Goal: Task Accomplishment & Management: Manage account settings

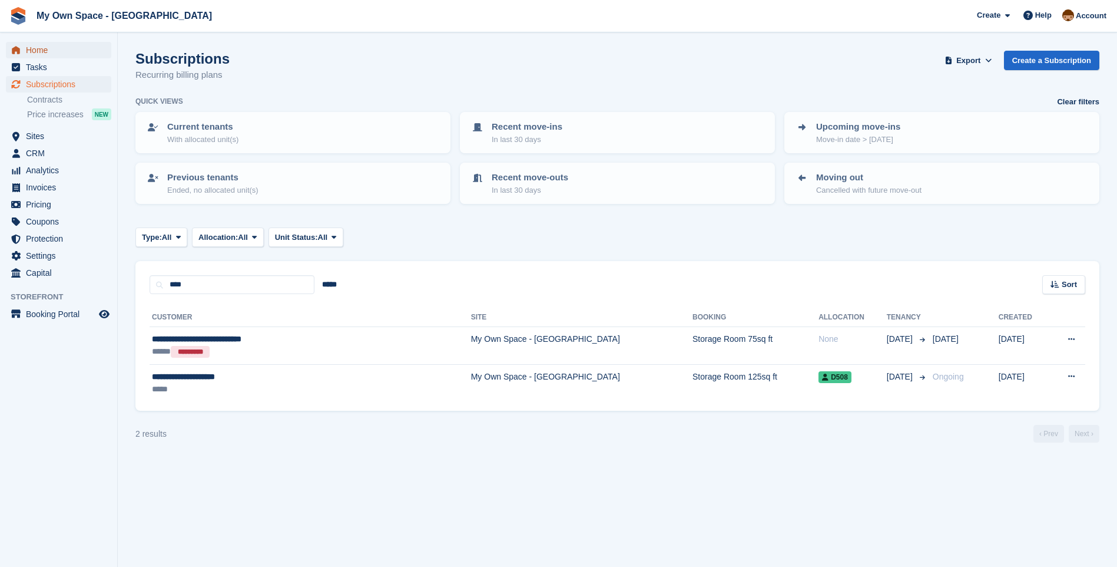
click at [43, 49] on span "Home" at bounding box center [61, 50] width 71 height 16
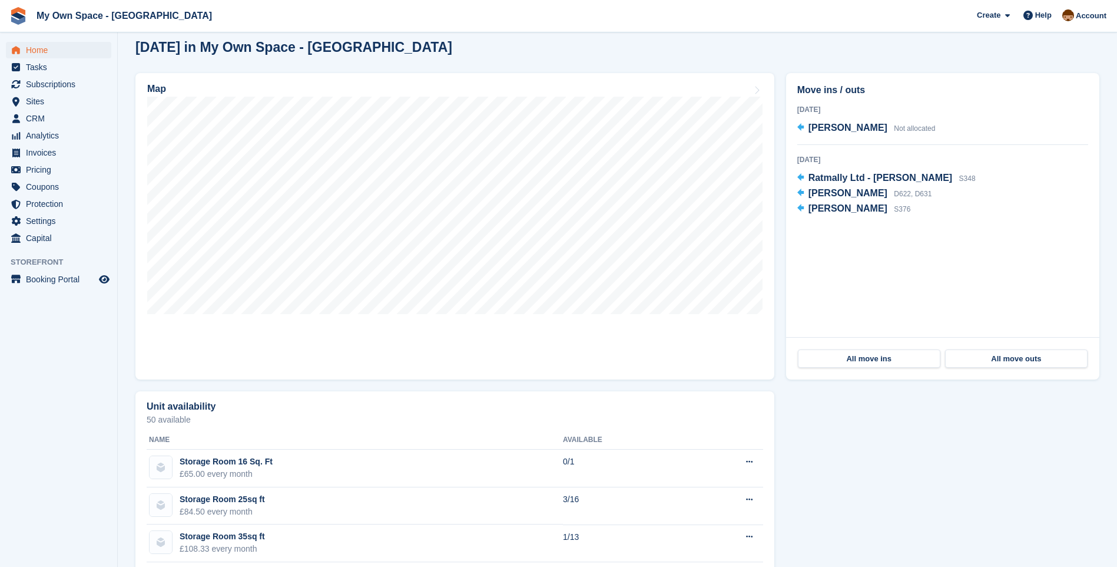
scroll to position [236, 0]
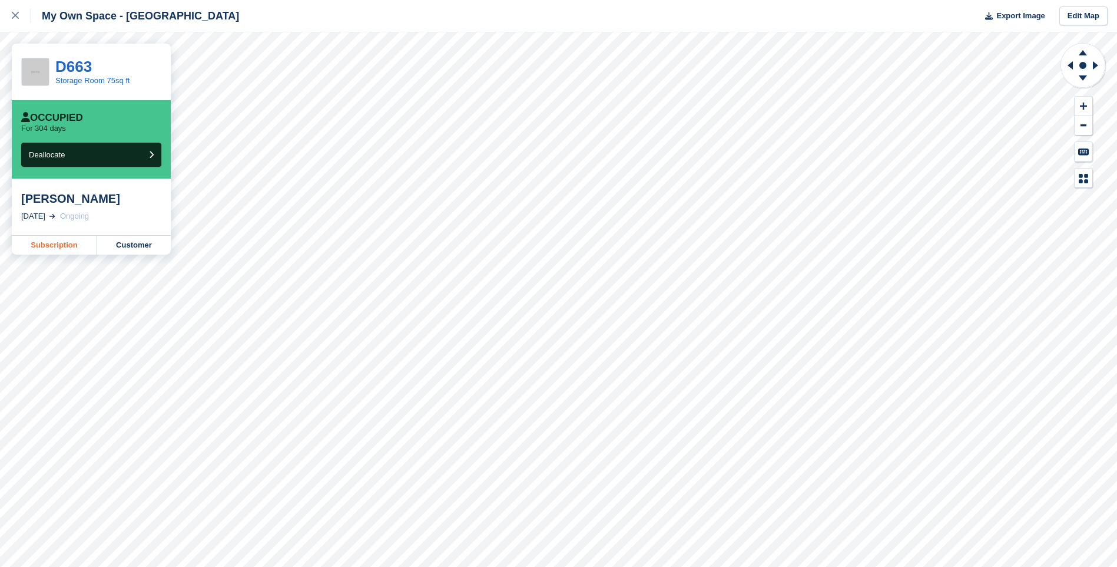
click at [54, 243] on link "Subscription" at bounding box center [54, 245] width 85 height 19
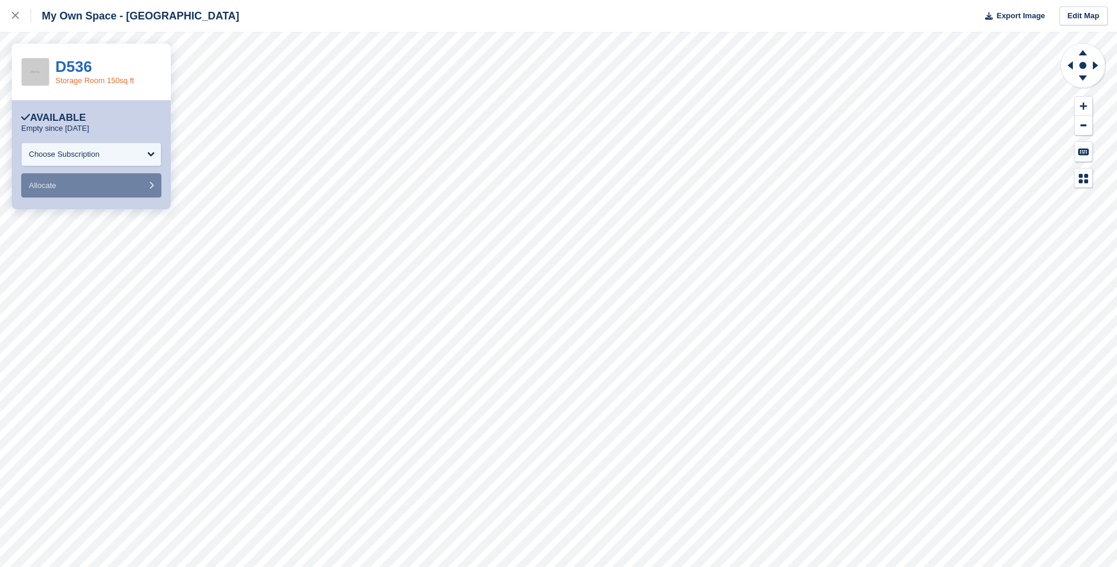
click at [75, 81] on link "Storage Room 150sq ft" at bounding box center [94, 80] width 79 height 9
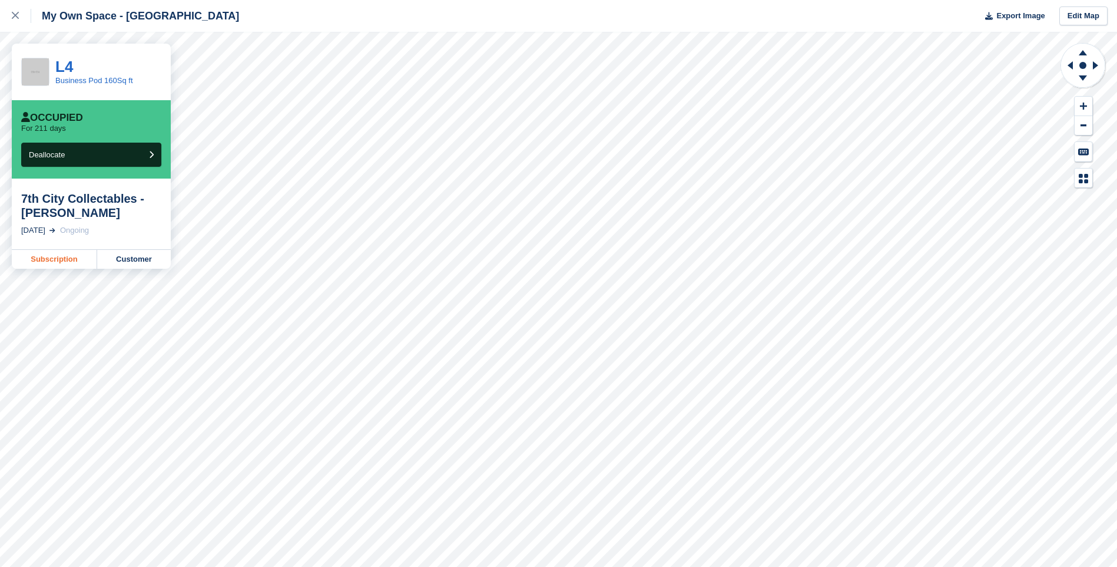
click at [69, 259] on link "Subscription" at bounding box center [54, 259] width 85 height 19
click at [68, 264] on link "Subscription" at bounding box center [54, 273] width 85 height 19
click at [67, 245] on link "Subscription" at bounding box center [54, 245] width 85 height 19
click at [67, 258] on link "Subscription" at bounding box center [54, 259] width 85 height 19
click at [78, 243] on link "Subscription" at bounding box center [54, 245] width 85 height 19
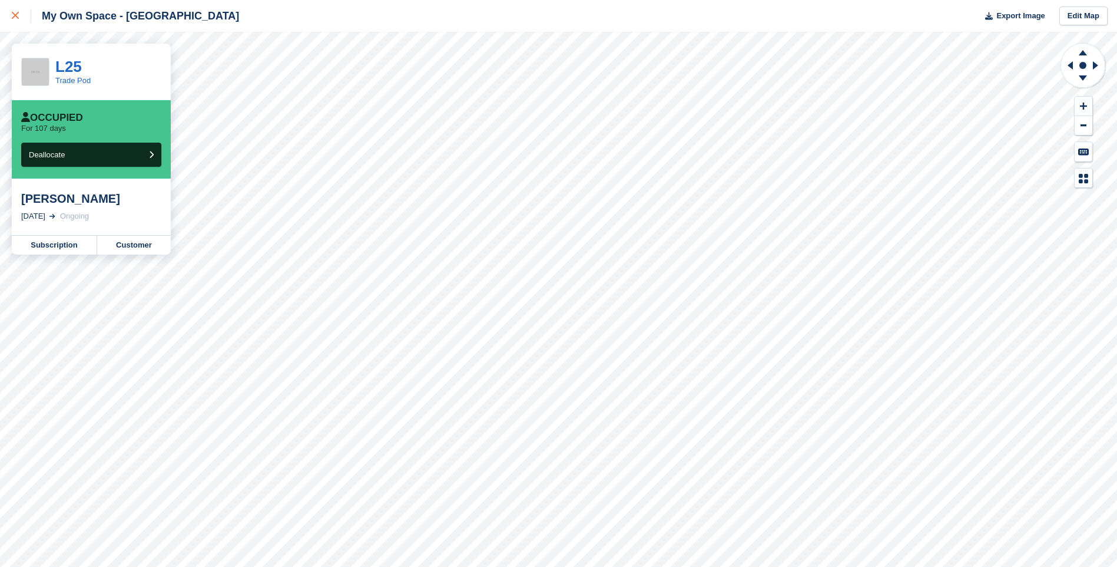
click at [16, 19] on div at bounding box center [21, 16] width 19 height 14
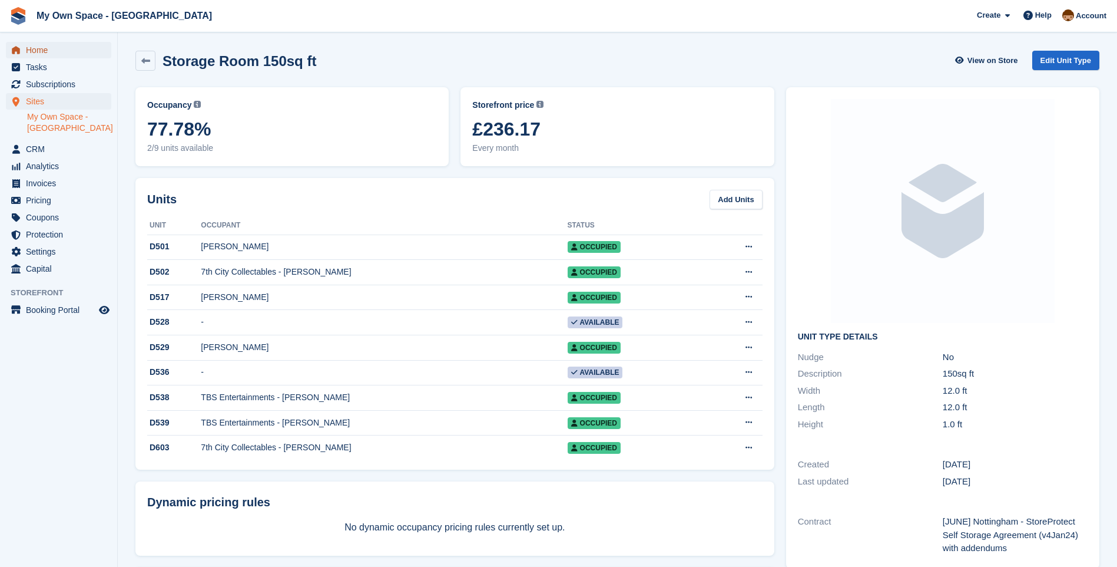
click at [40, 49] on span "Home" at bounding box center [61, 50] width 71 height 16
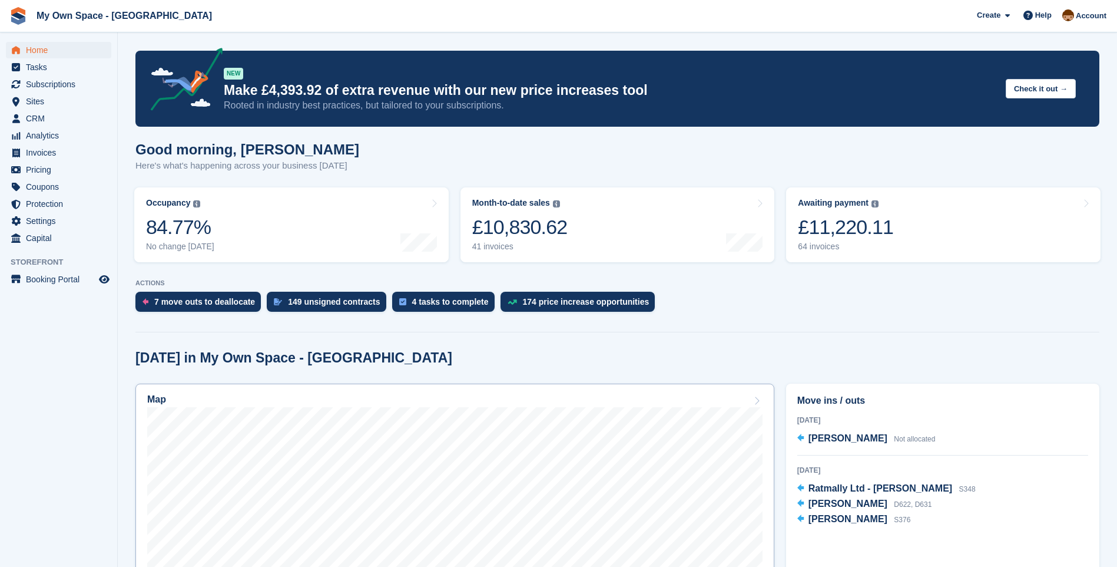
scroll to position [118, 0]
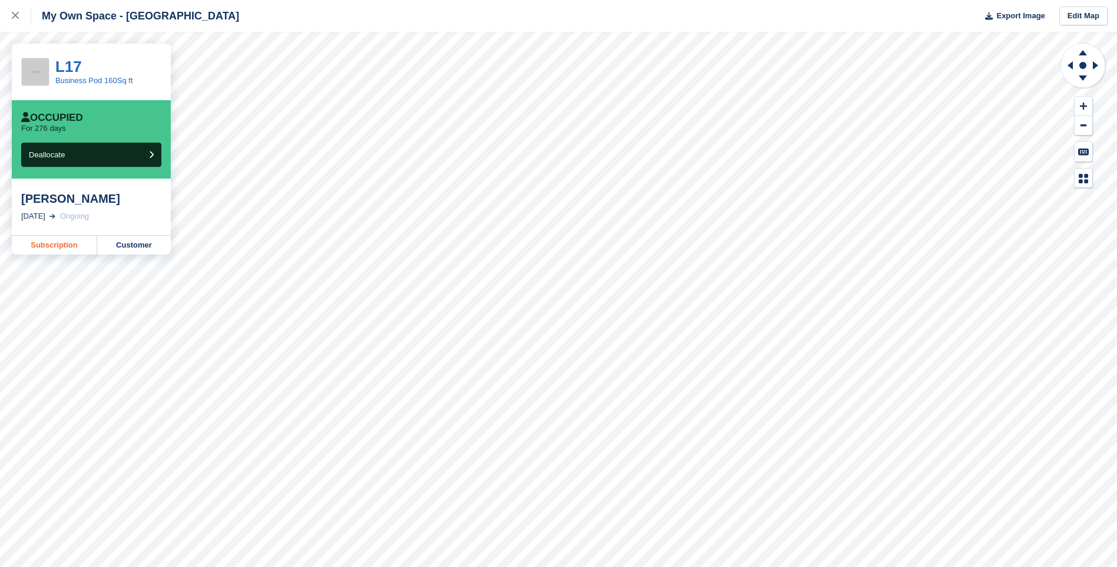
click at [43, 247] on link "Subscription" at bounding box center [54, 245] width 85 height 19
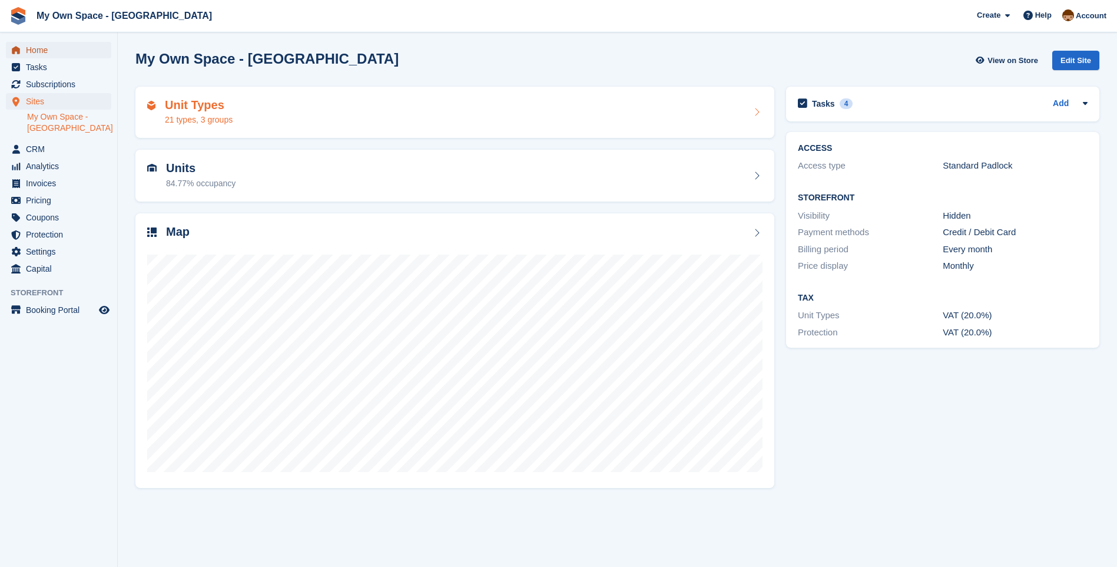
click at [39, 52] on span "Home" at bounding box center [61, 50] width 71 height 16
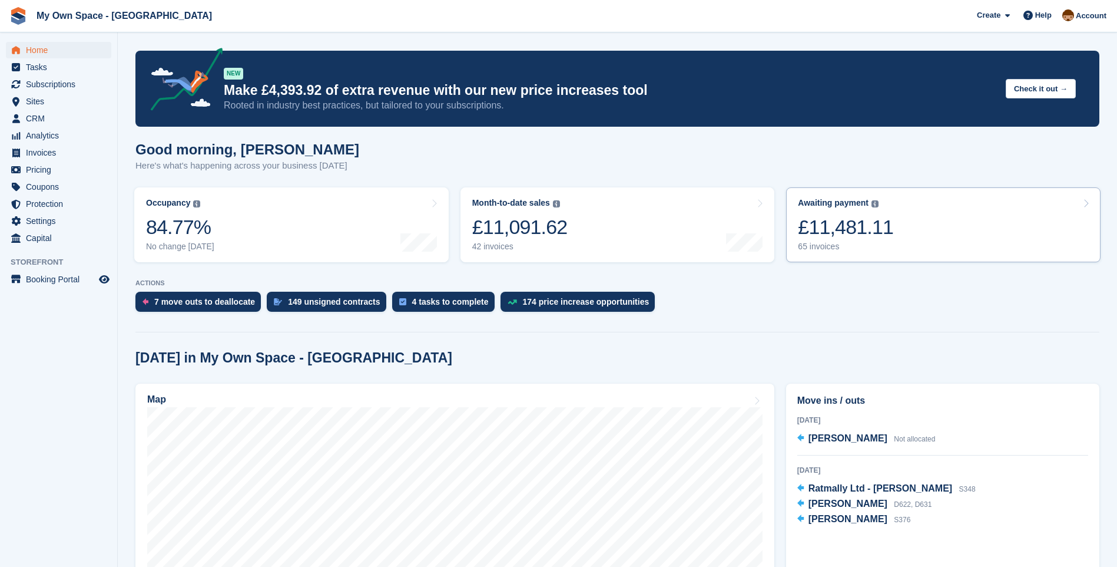
click at [818, 247] on div "65 invoices" at bounding box center [845, 246] width 95 height 10
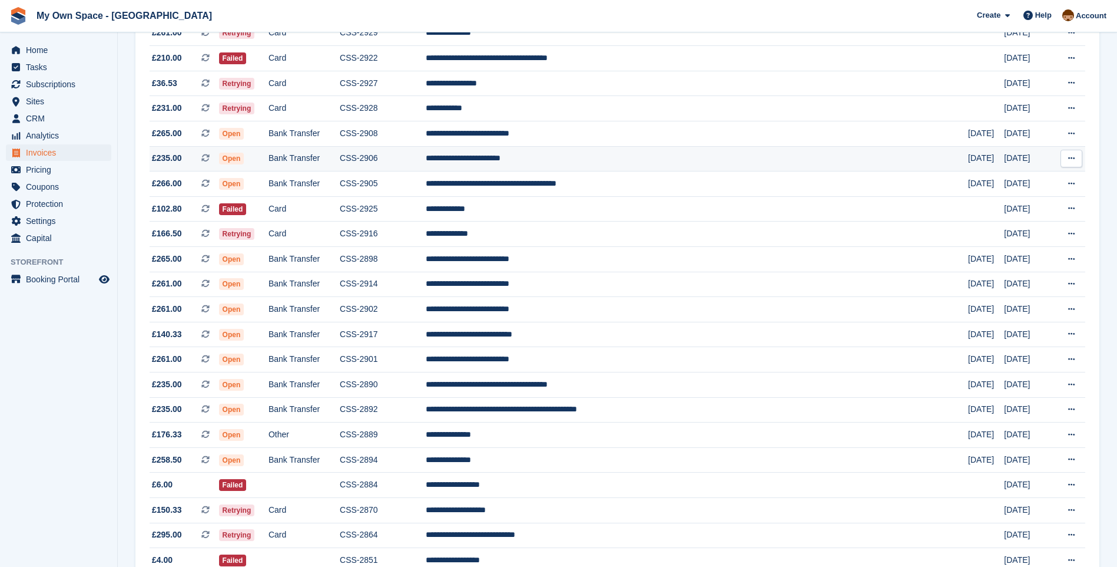
scroll to position [236, 0]
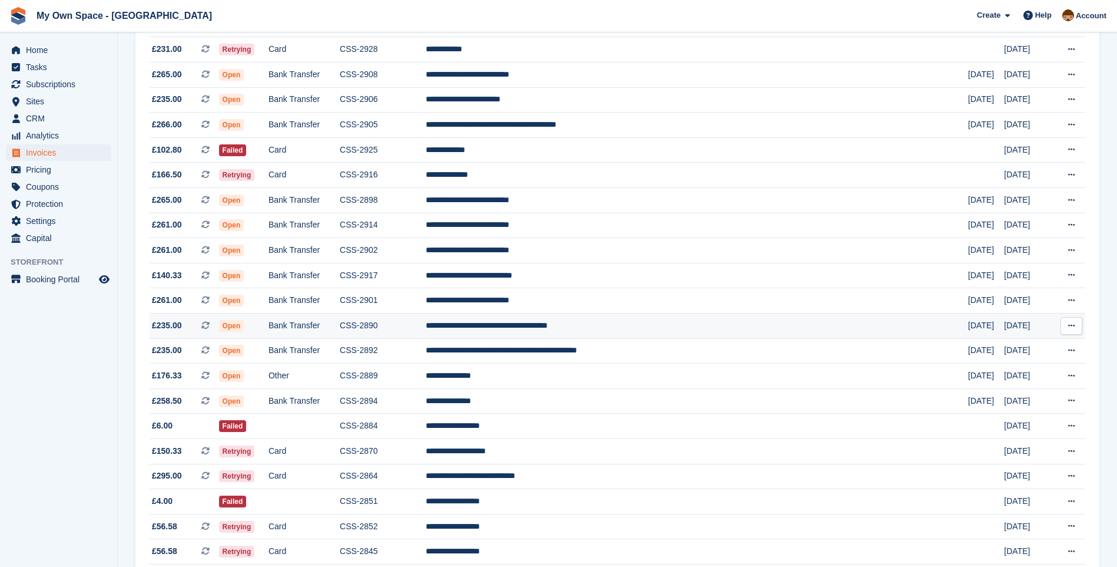
click at [570, 332] on td "**********" at bounding box center [697, 325] width 542 height 25
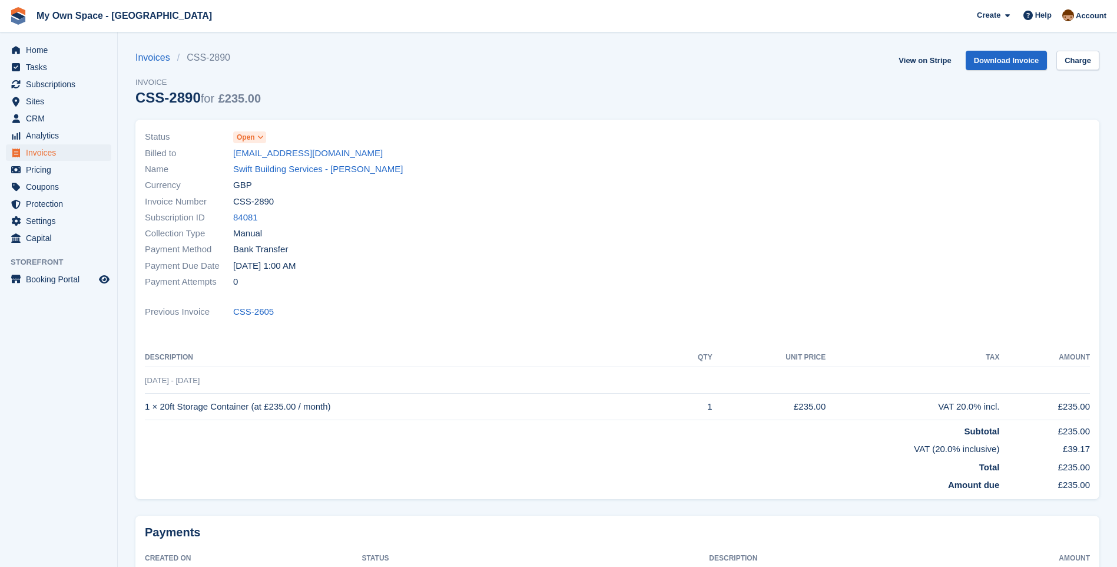
click at [250, 135] on span "Open" at bounding box center [246, 137] width 18 height 11
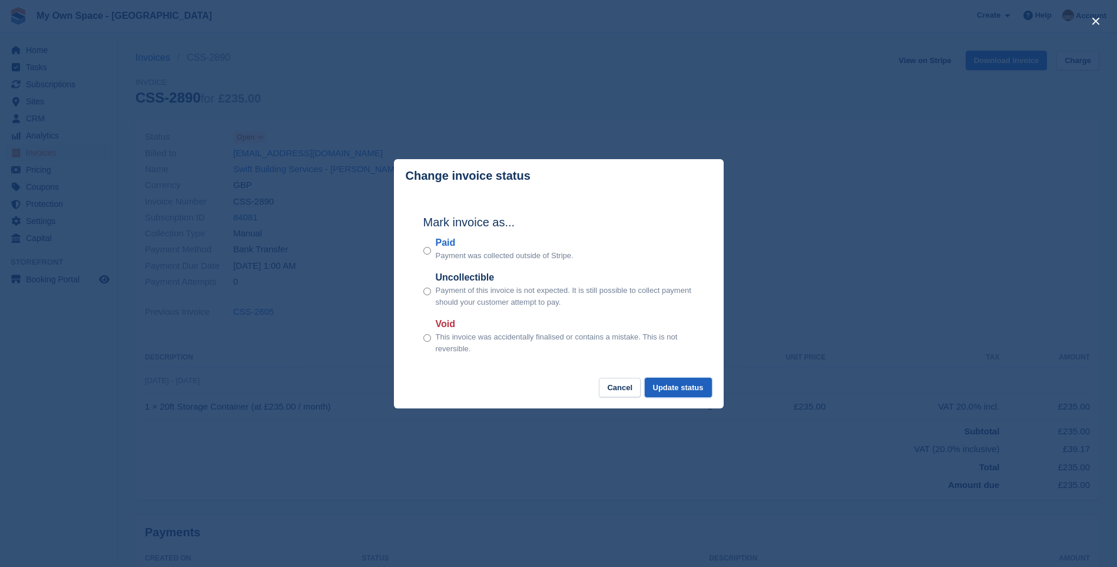
click at [690, 386] on button "Update status" at bounding box center [678, 387] width 67 height 19
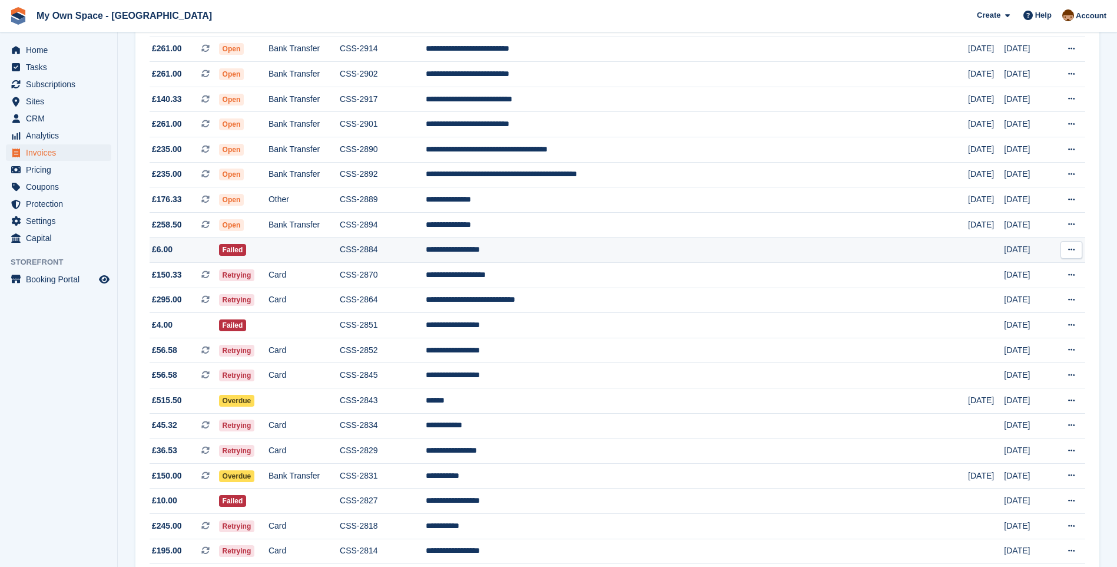
scroll to position [412, 0]
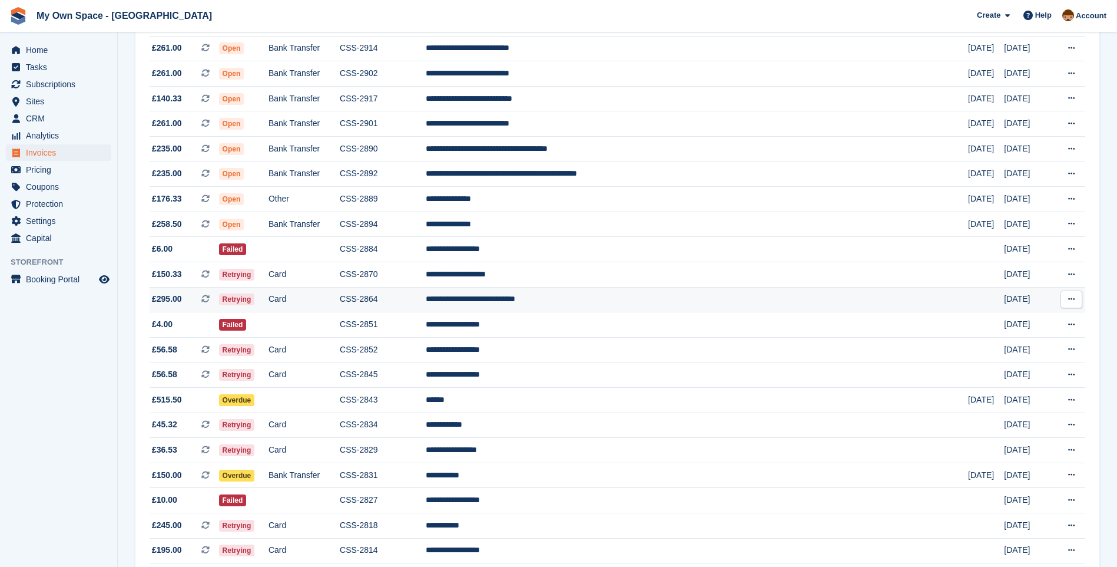
click at [269, 300] on td "Retrying" at bounding box center [243, 299] width 49 height 25
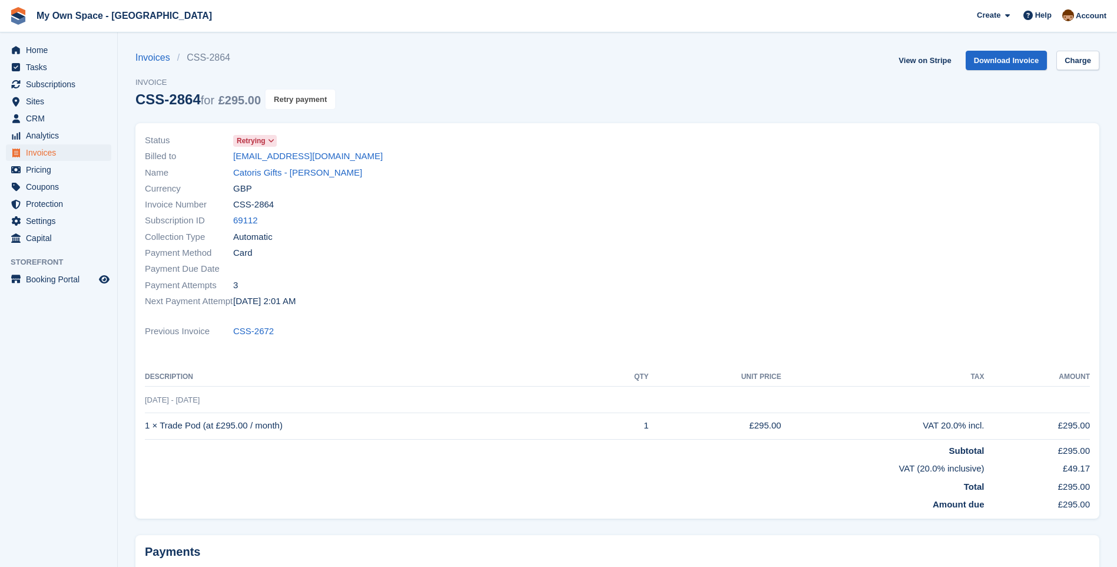
drag, startPoint x: 300, startPoint y: 98, endPoint x: 610, endPoint y: 51, distance: 313.4
click at [300, 98] on button "Retry payment" at bounding box center [300, 99] width 69 height 19
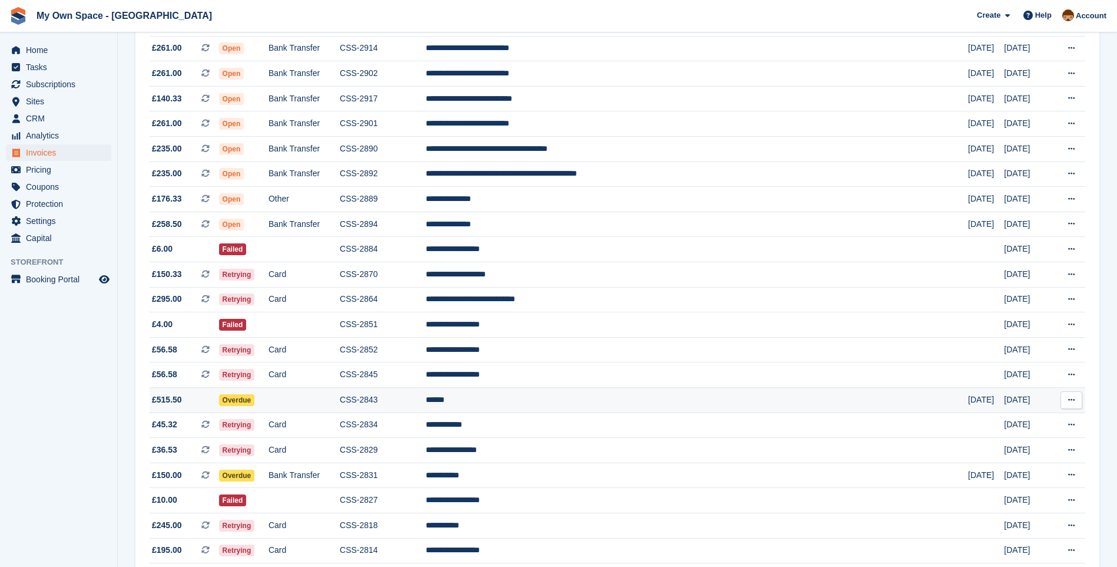
scroll to position [530, 0]
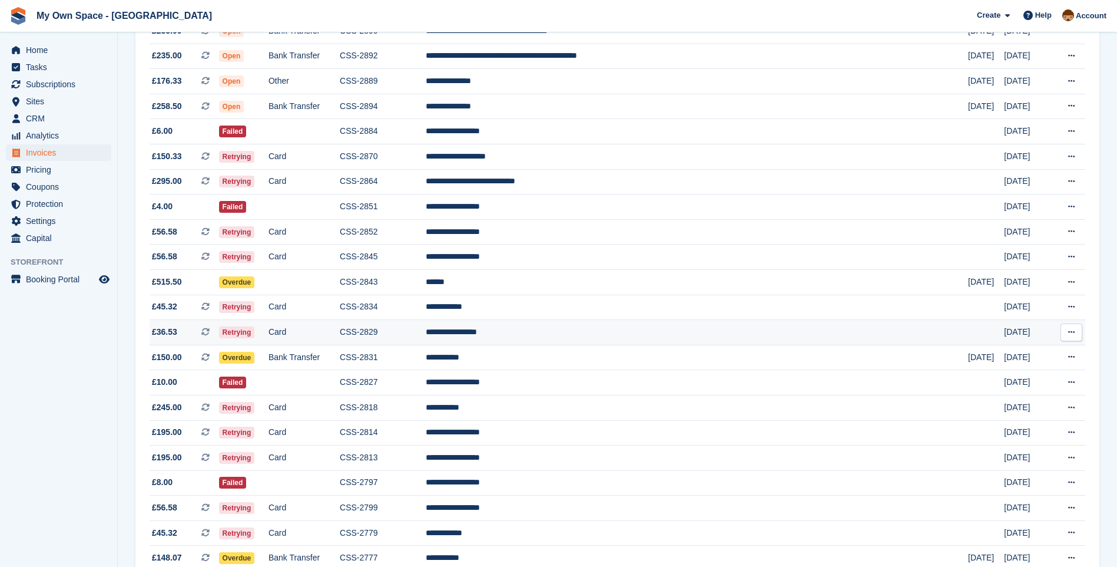
click at [327, 335] on td "Card" at bounding box center [304, 332] width 71 height 25
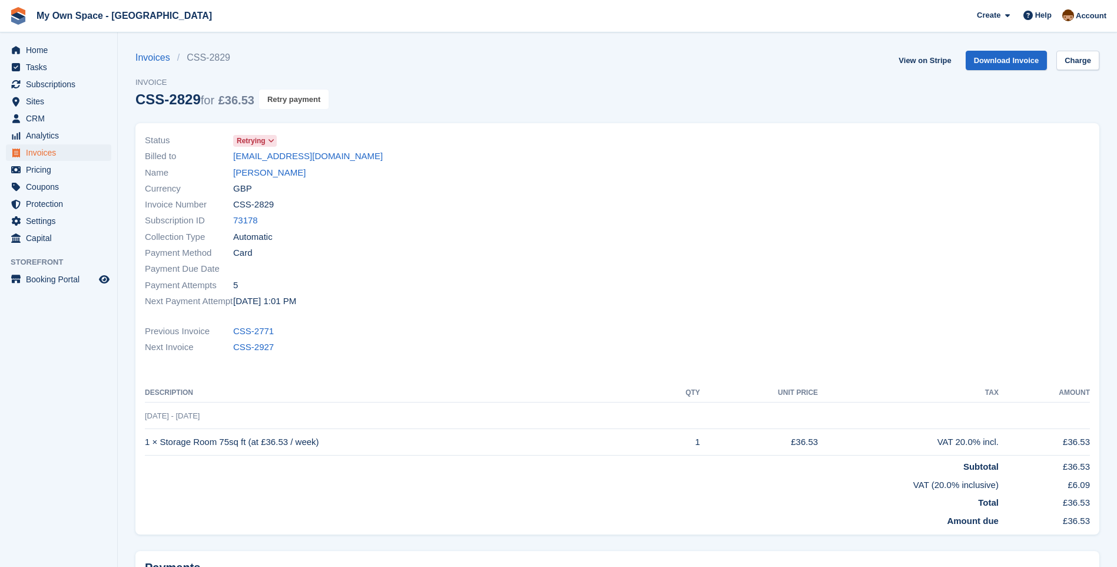
click at [296, 100] on button "Retry payment" at bounding box center [293, 99] width 69 height 19
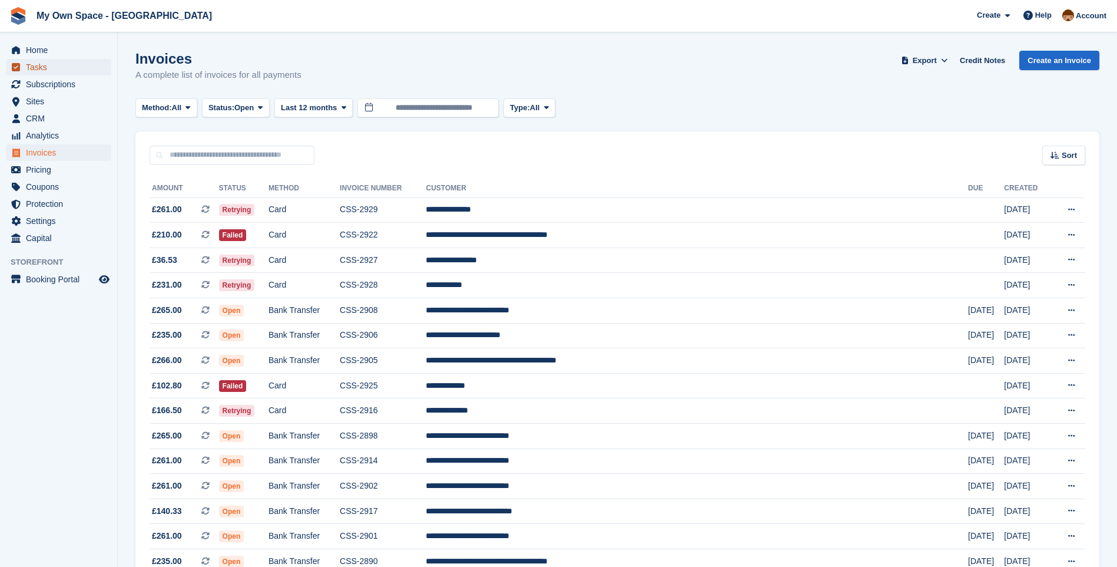
drag, startPoint x: 39, startPoint y: 71, endPoint x: 52, endPoint y: 74, distance: 12.9
click at [39, 71] on span "Tasks" at bounding box center [61, 67] width 71 height 16
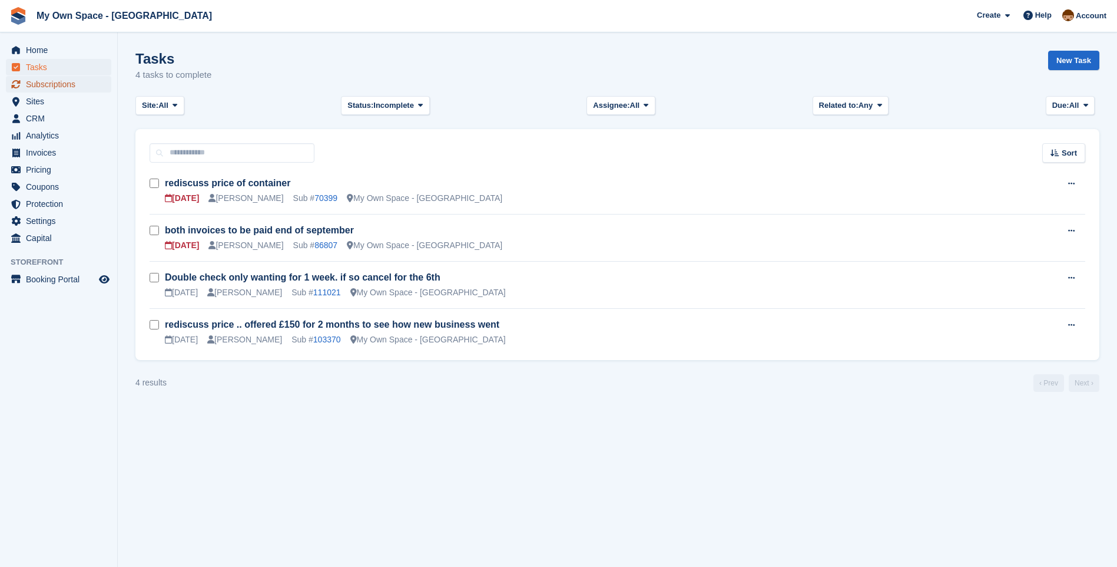
click at [38, 81] on span "Subscriptions" at bounding box center [61, 84] width 71 height 16
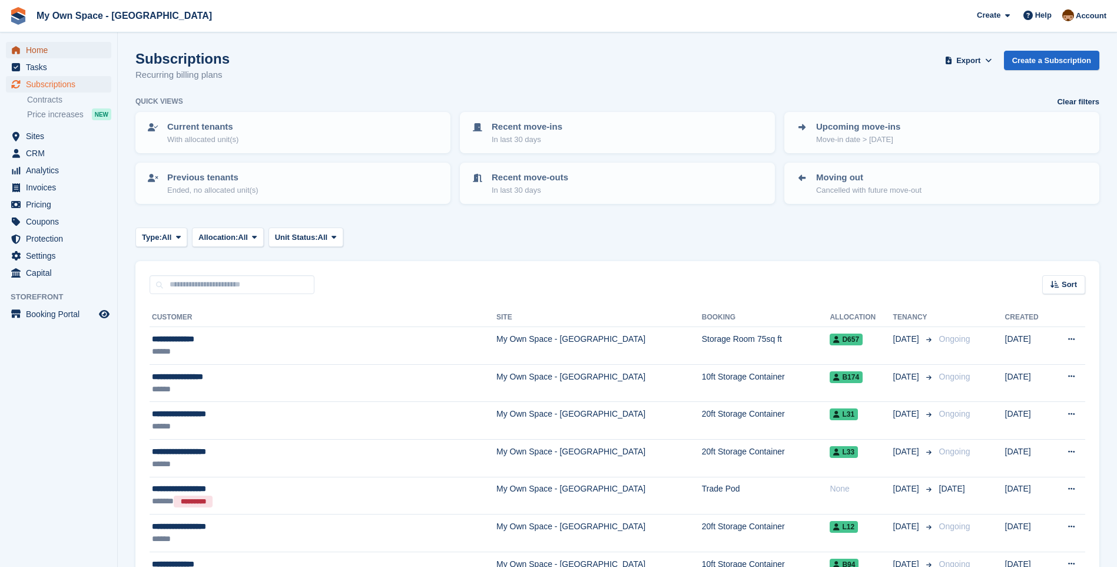
click at [37, 51] on span "Home" at bounding box center [61, 50] width 71 height 16
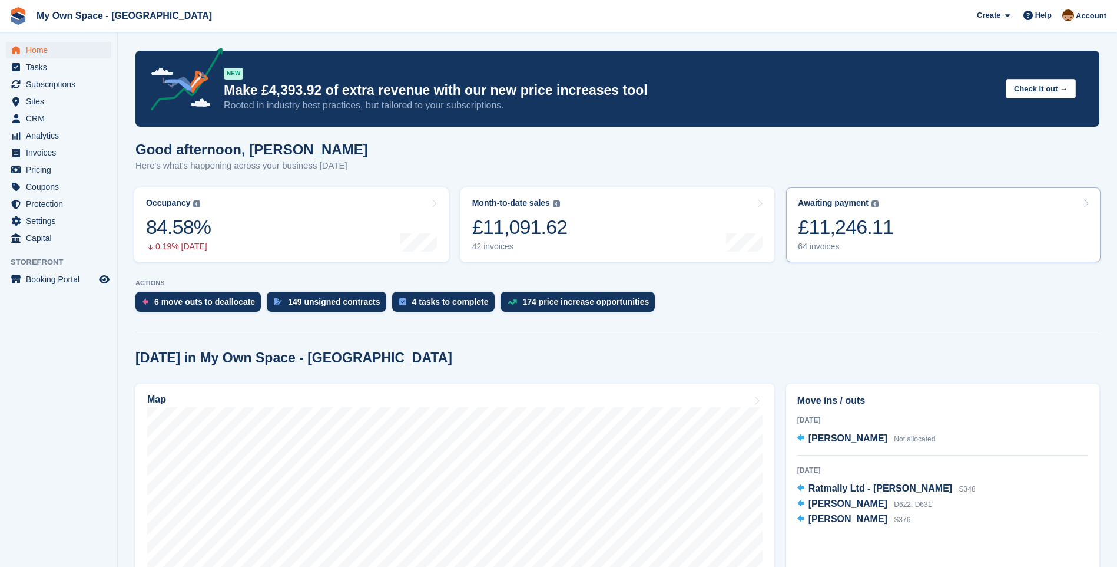
click at [819, 247] on div "64 invoices" at bounding box center [845, 246] width 95 height 10
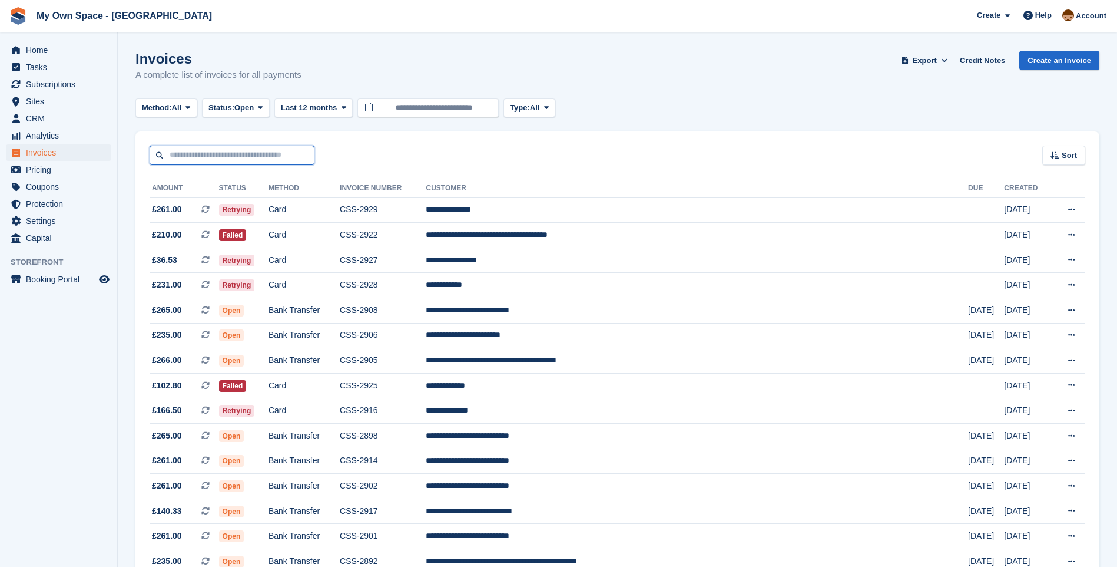
click at [229, 158] on input "text" at bounding box center [232, 154] width 165 height 19
type input "***"
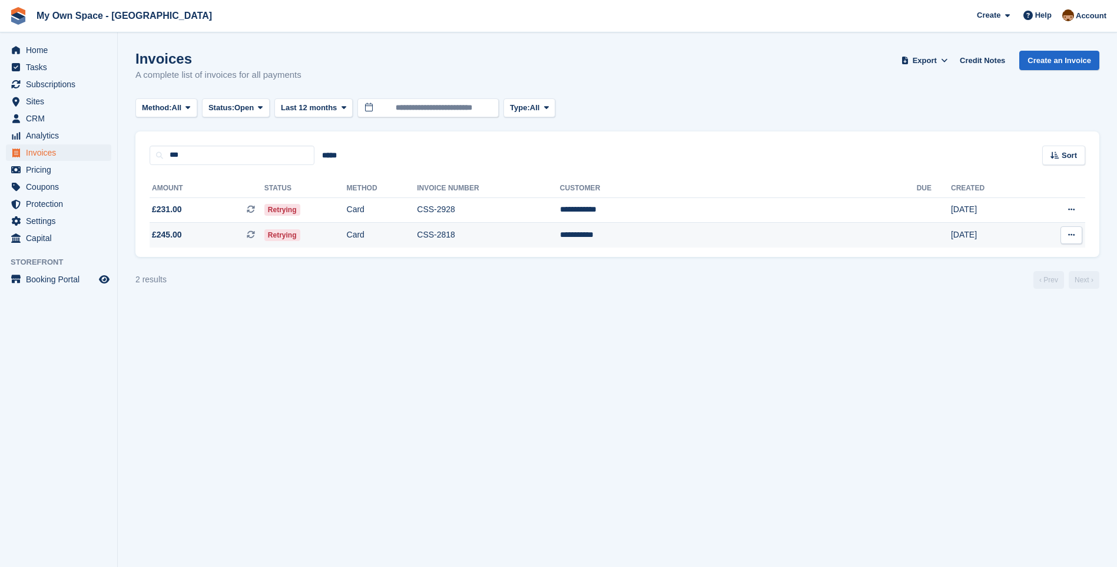
click at [347, 237] on td "Retrying" at bounding box center [305, 235] width 82 height 25
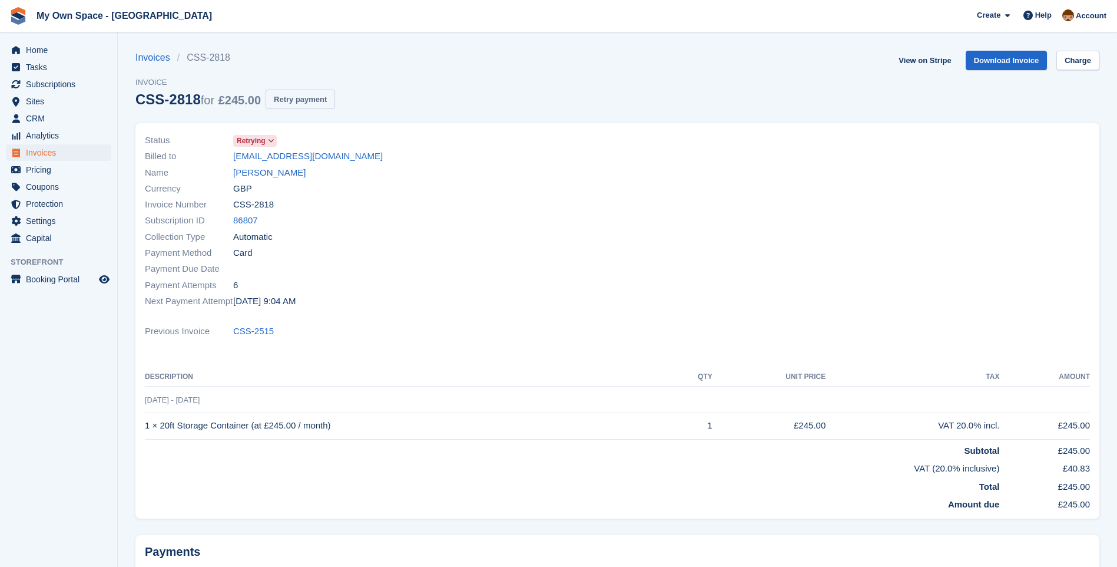
click at [303, 95] on button "Retry payment" at bounding box center [300, 99] width 69 height 19
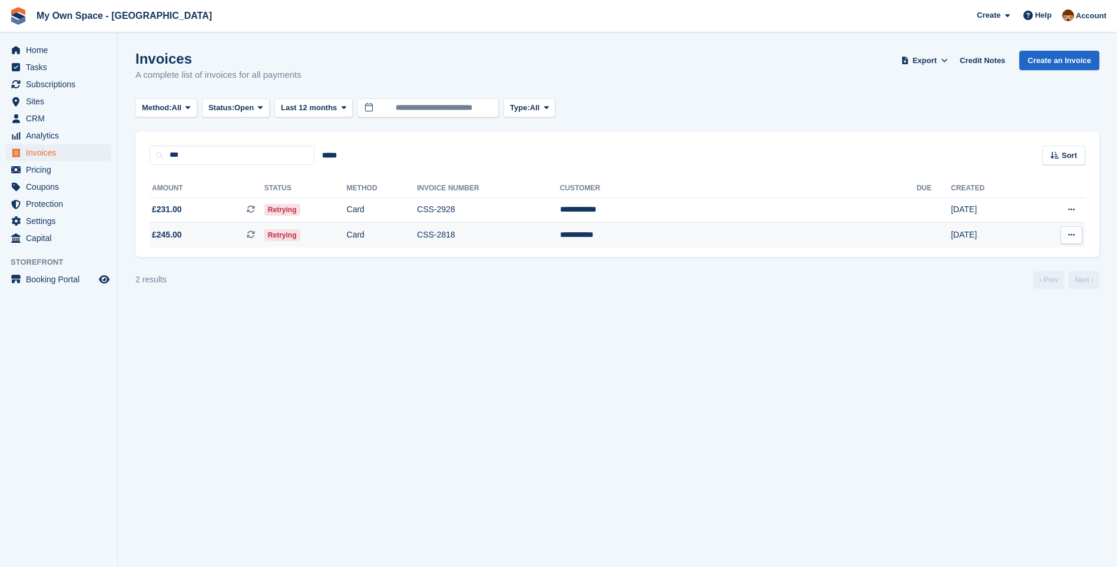
click at [300, 236] on span "Retrying" at bounding box center [282, 235] width 36 height 12
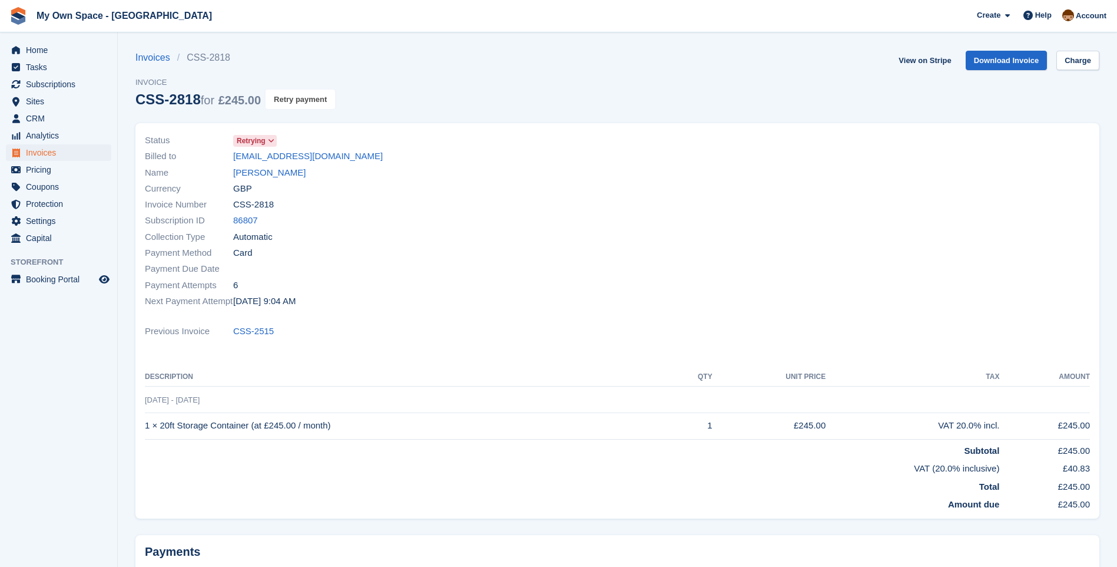
click at [306, 100] on button "Retry payment" at bounding box center [300, 99] width 69 height 19
click at [1074, 61] on link "Charge" at bounding box center [1078, 60] width 43 height 19
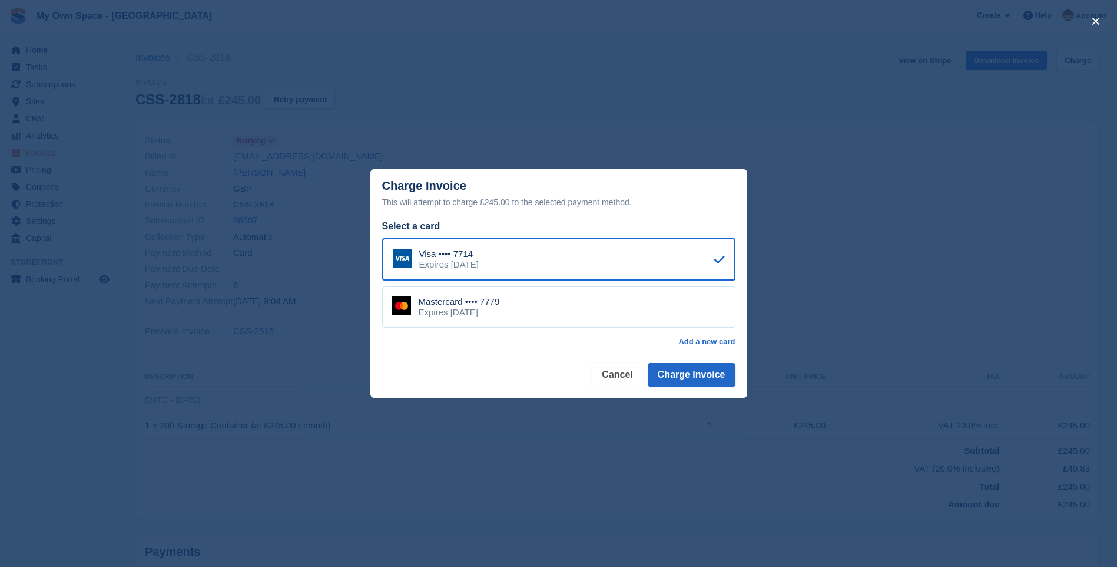
click at [624, 371] on button "Cancel" at bounding box center [617, 375] width 51 height 24
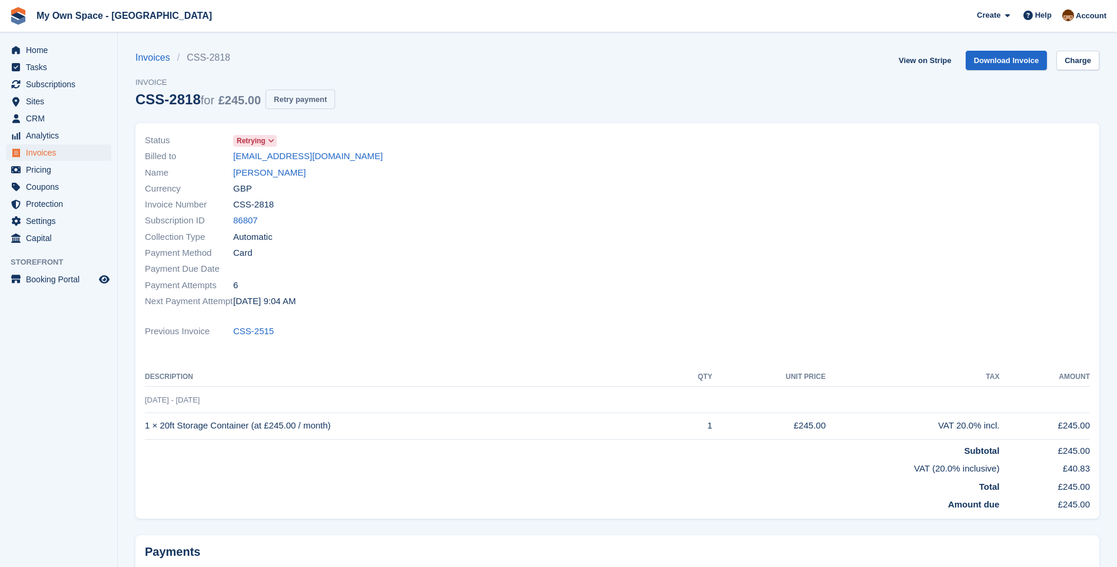
click at [299, 97] on button "Retry payment" at bounding box center [300, 99] width 69 height 19
